Goal: Transaction & Acquisition: Download file/media

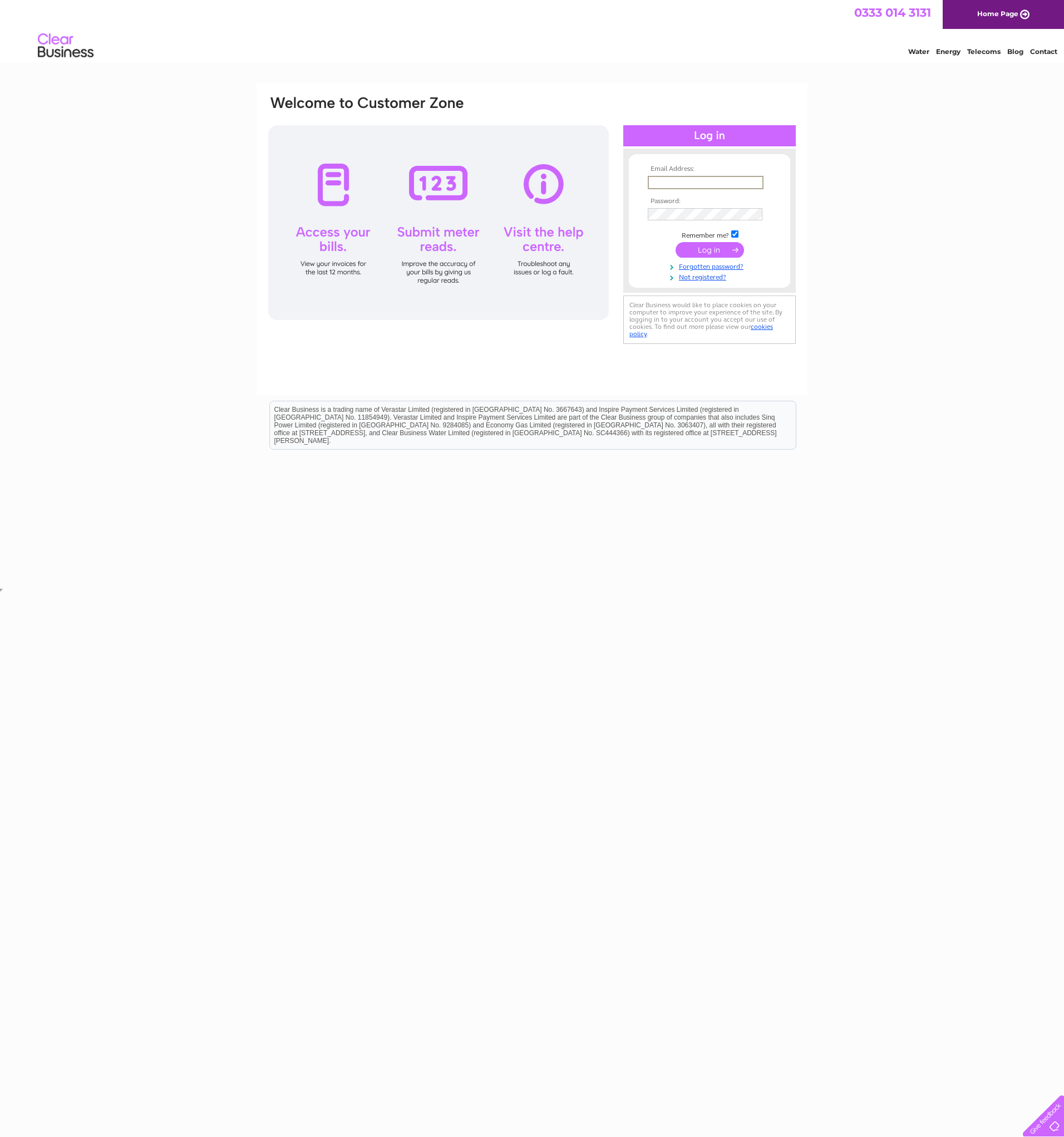
click at [678, 183] on input "text" at bounding box center [705, 182] width 116 height 14
paste input "sharon.norris@wescot.co.uk"
type input "sharon.norris@wescot.co.uk"
click at [713, 249] on input "submit" at bounding box center [710, 250] width 68 height 16
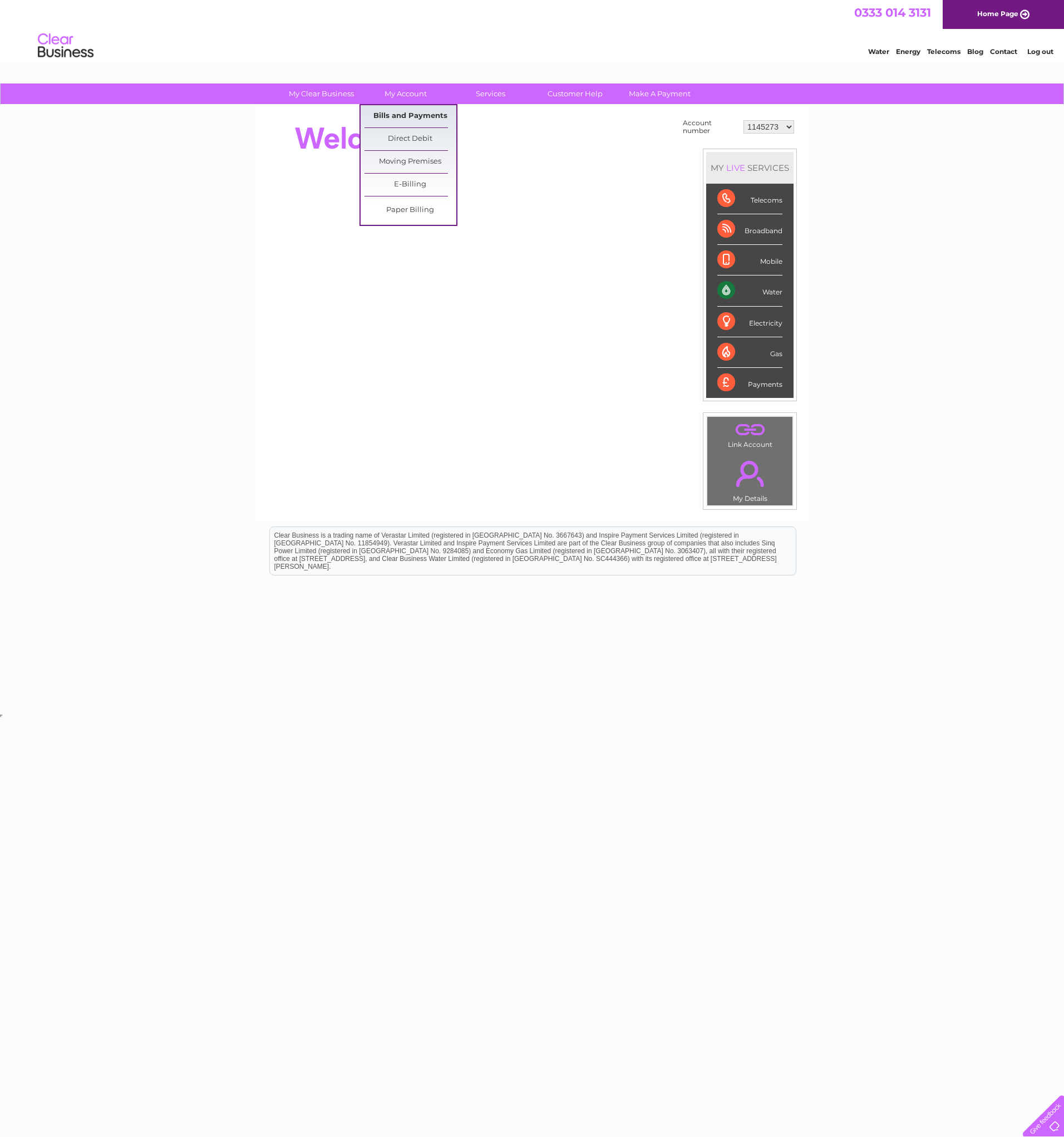
click at [417, 115] on link "Bills and Payments" at bounding box center [410, 116] width 92 height 22
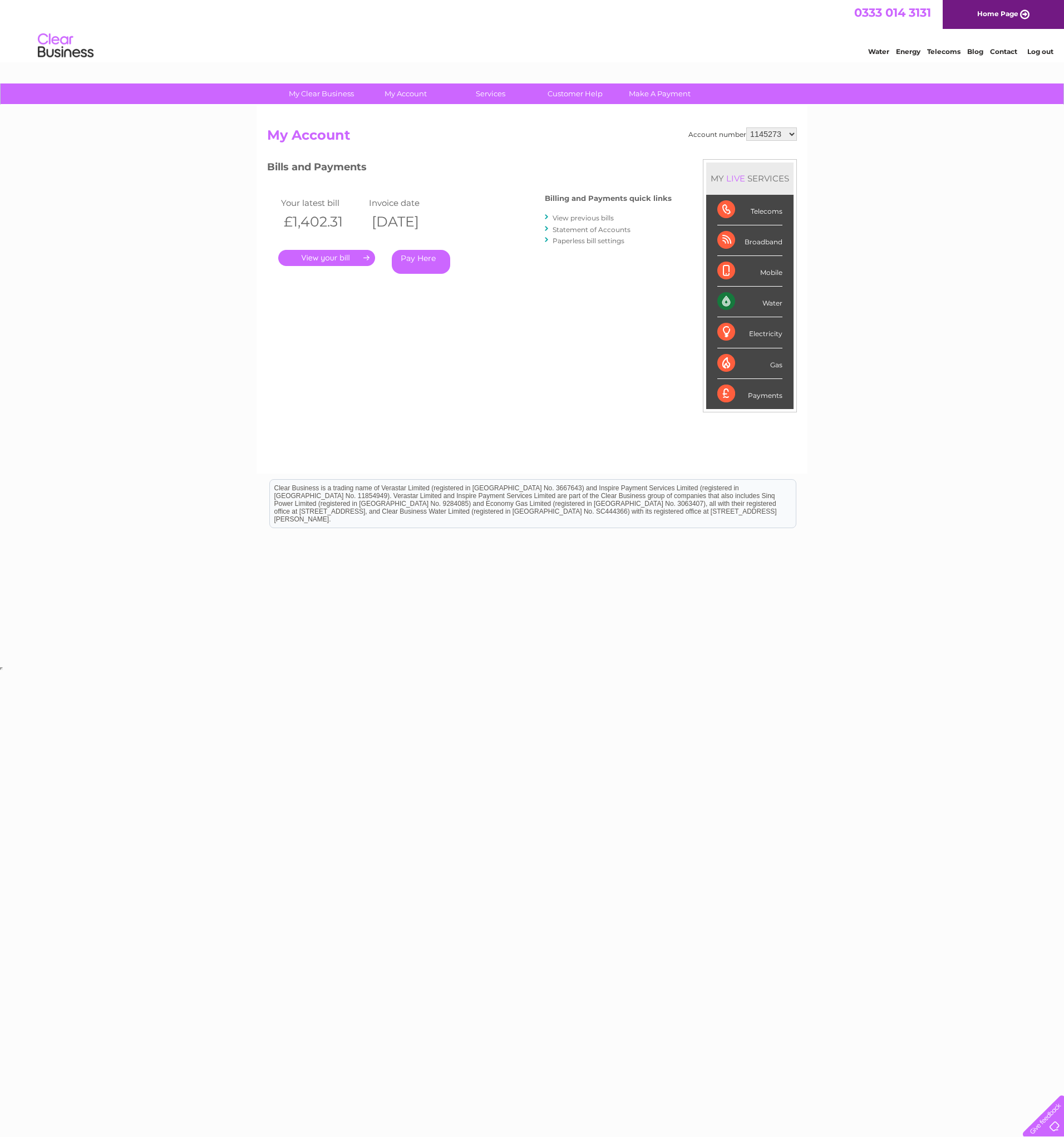
click at [329, 255] on link "." at bounding box center [326, 257] width 97 height 16
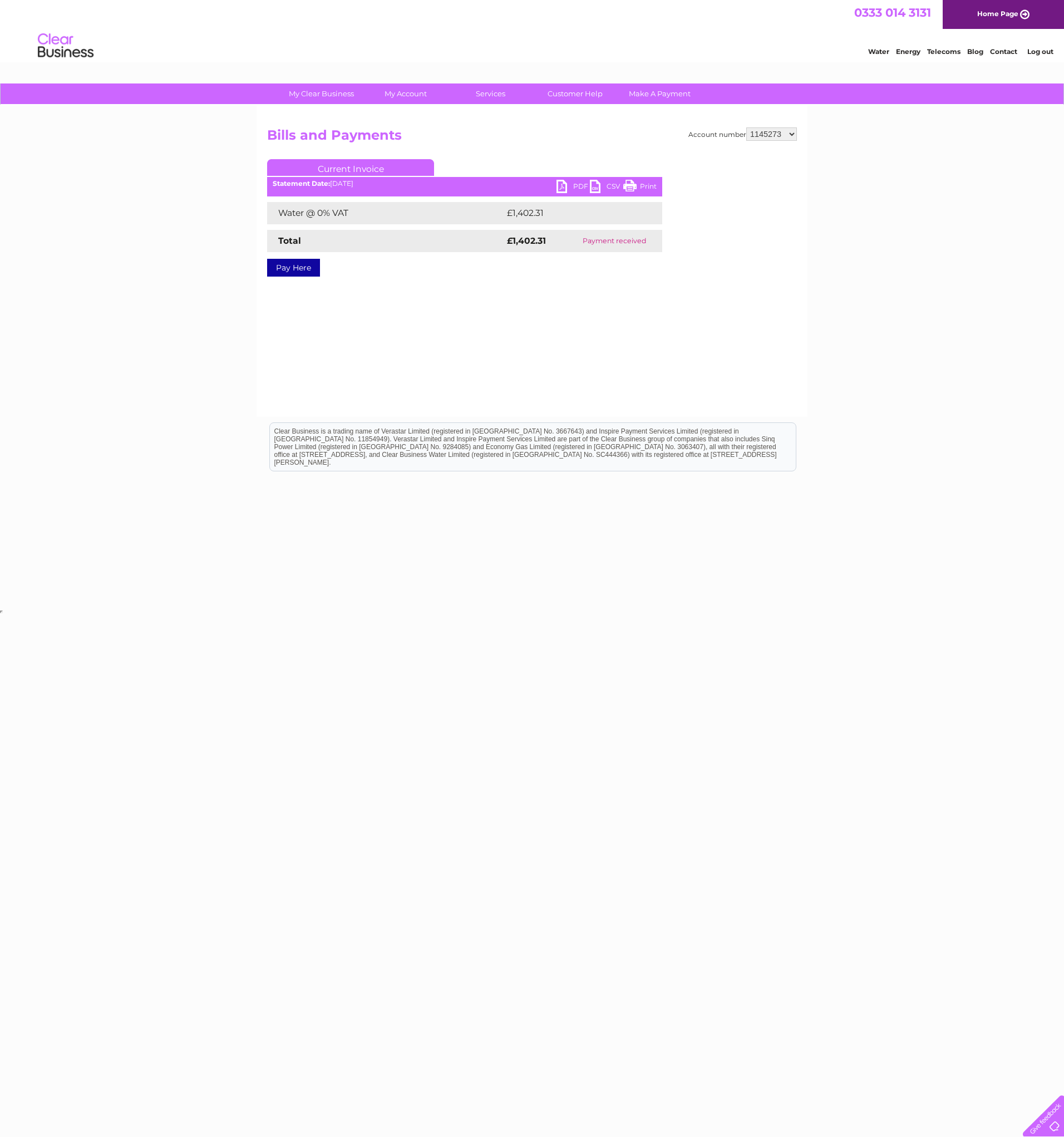
click at [561, 184] on link "PDF" at bounding box center [573, 187] width 33 height 16
click at [776, 139] on select "1145273 1147757 30289892 30289893" at bounding box center [771, 134] width 51 height 14
select select "1147757"
click at [746, 128] on select "1145273 1147757 30289892 30289893" at bounding box center [771, 134] width 51 height 14
click at [571, 184] on link "PDF" at bounding box center [573, 187] width 33 height 16
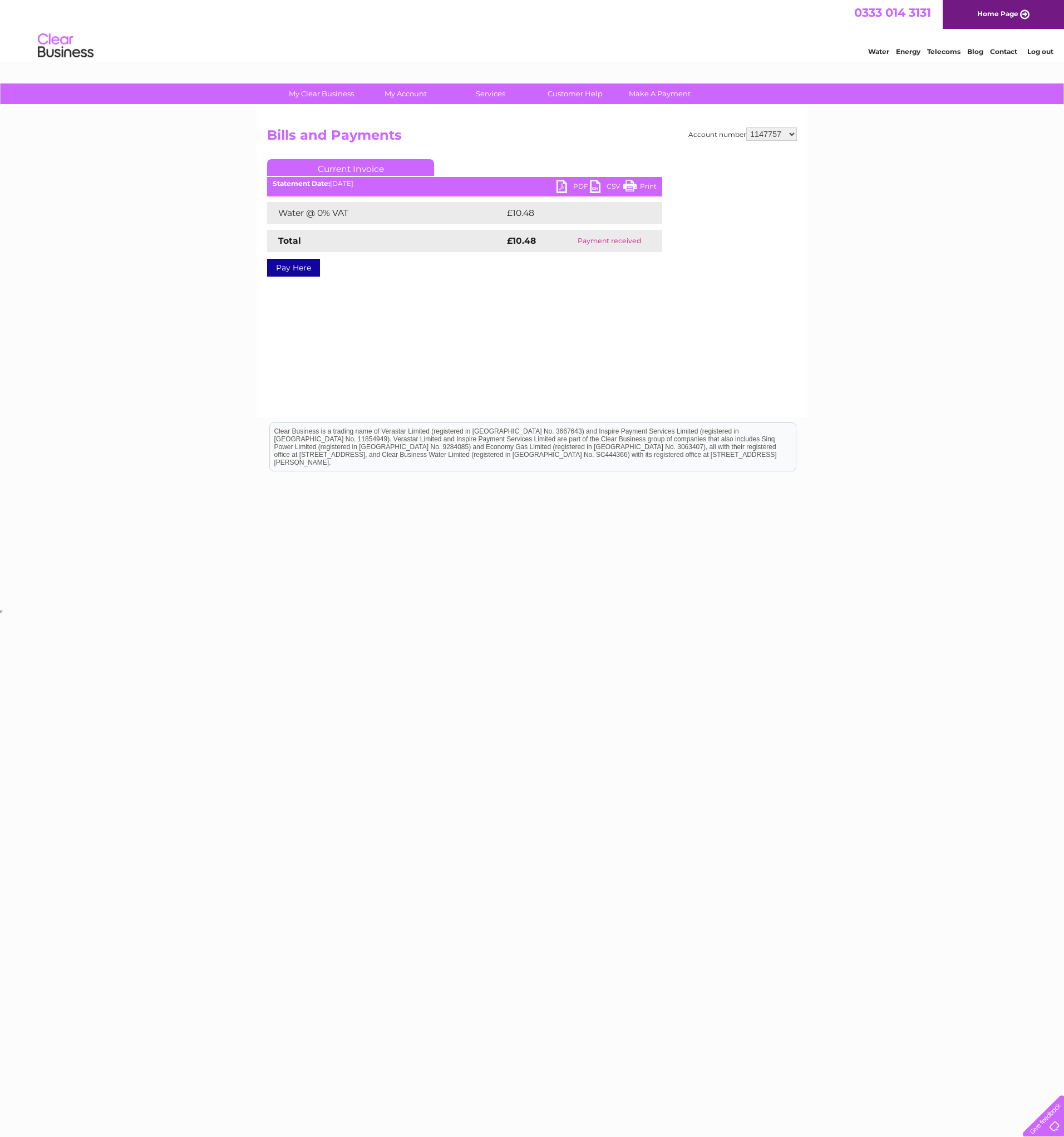
click at [791, 133] on select "1145273 1147757 30289892 30289893" at bounding box center [771, 134] width 51 height 14
select select "30289892"
click at [746, 128] on select "1145273 1147757 30289892 30289893" at bounding box center [771, 134] width 51 height 14
click at [560, 188] on link "PDF" at bounding box center [573, 187] width 33 height 16
click at [778, 136] on select "1145273 1147757 30289892 30289893" at bounding box center [771, 134] width 51 height 14
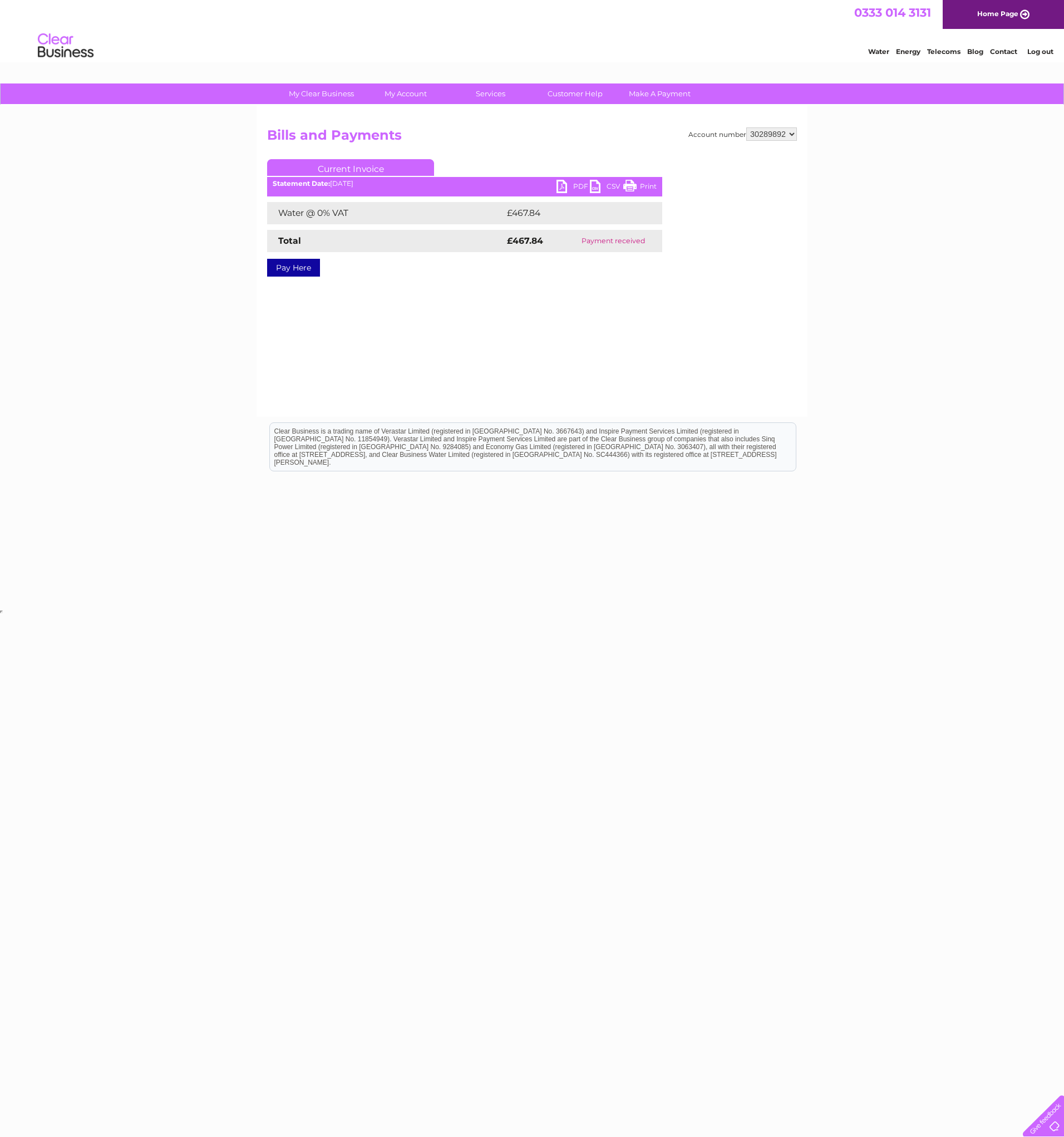
select select "30289893"
click at [746, 128] on select "1145273 1147757 30289892 30289893" at bounding box center [771, 134] width 51 height 14
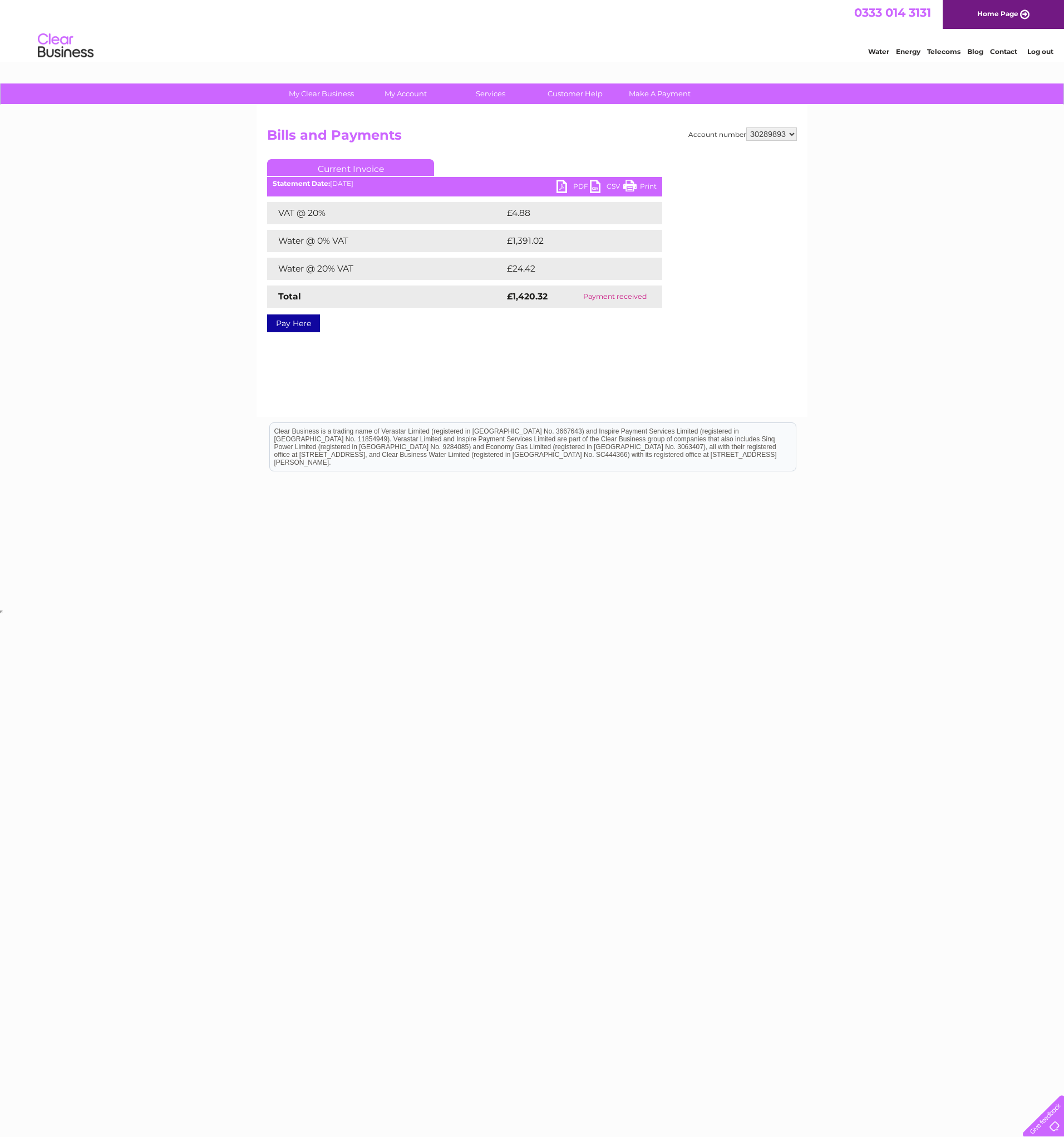
click at [574, 186] on link "PDF" at bounding box center [573, 187] width 33 height 16
